Goal: Information Seeking & Learning: Check status

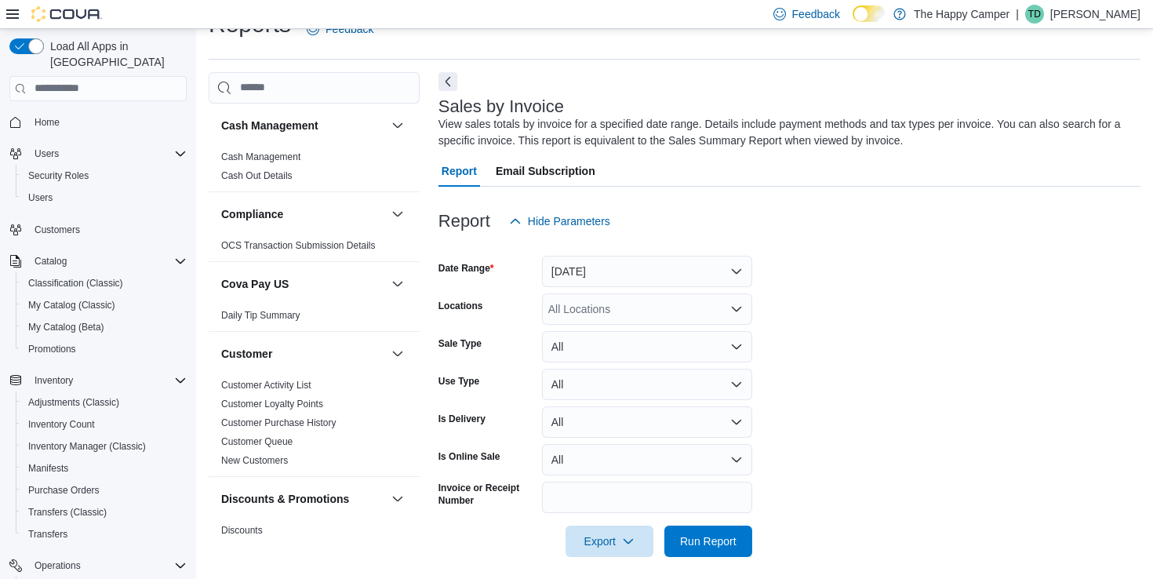
scroll to position [42, 0]
